Goal: Find specific page/section: Find specific page/section

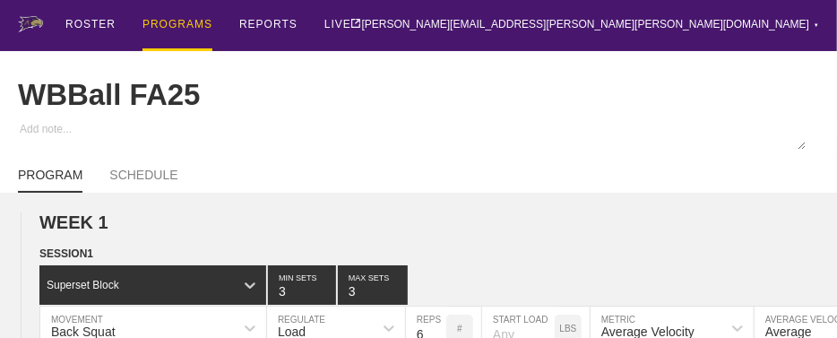
click at [193, 24] on div "PROGRAMS" at bounding box center [177, 25] width 70 height 51
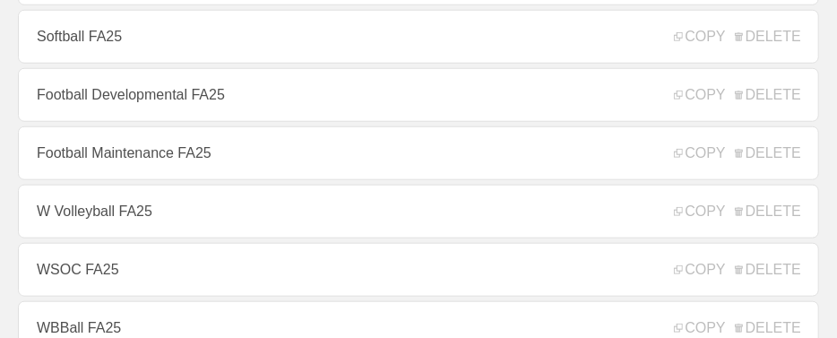
scroll to position [644, 0]
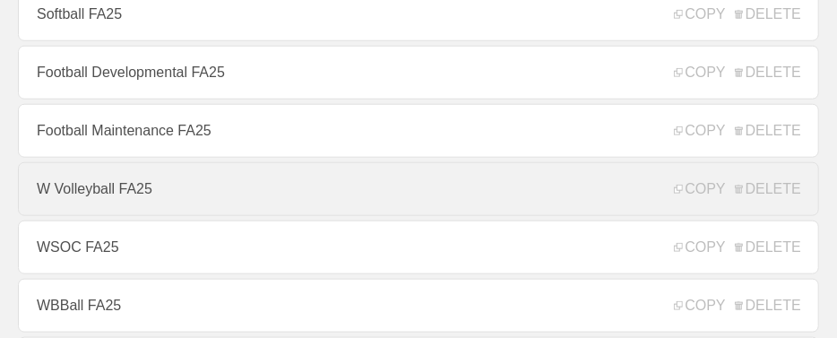
click at [135, 191] on link "W Volleyball FA25" at bounding box center [418, 189] width 801 height 54
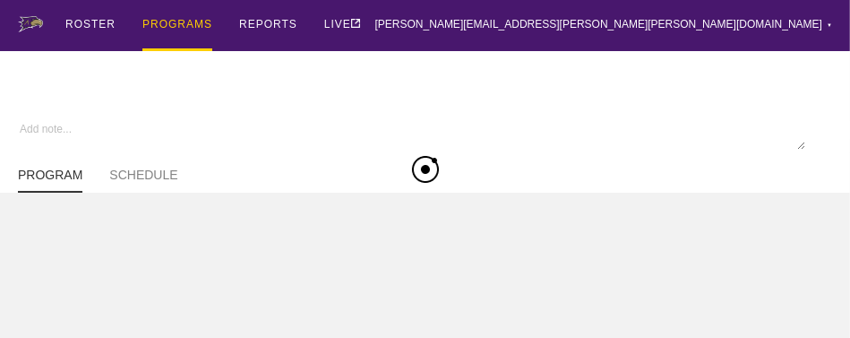
type textarea "x"
type input "W Volleyball FA25"
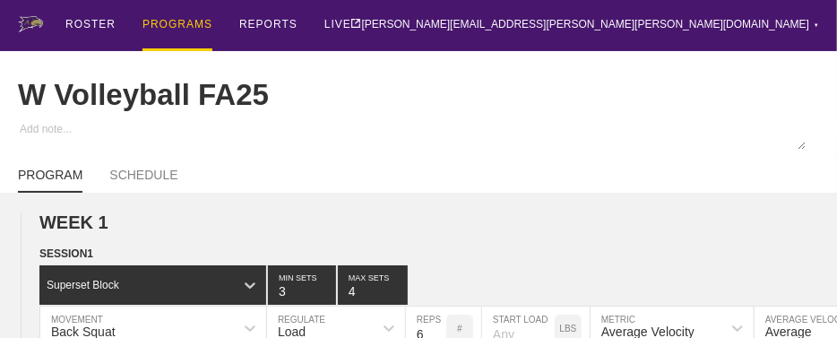
click at [441, 39] on div "ROSTER PROGRAMS REPORTS LIVE [PERSON_NAME][EMAIL_ADDRESS][PERSON_NAME][PERSON_N…" at bounding box center [418, 25] width 801 height 51
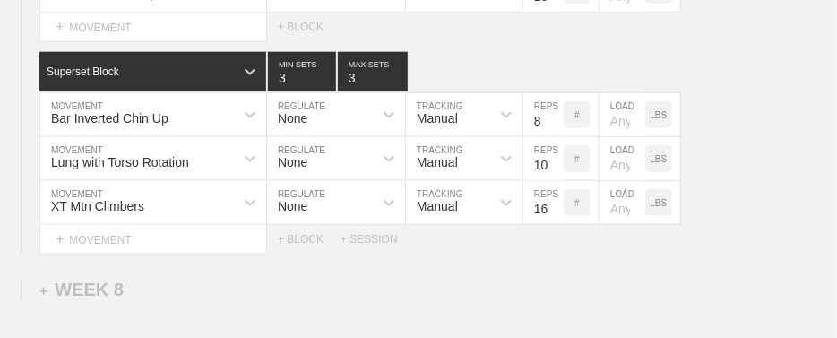
scroll to position [11399, 0]
